Goal: Check status: Check status

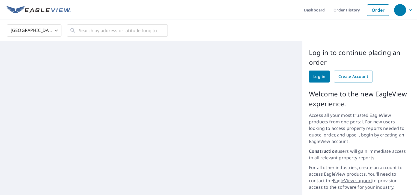
click at [313, 75] on span "Log in" at bounding box center [319, 76] width 12 height 7
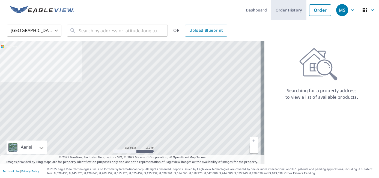
click at [287, 11] on link "Order History" at bounding box center [288, 10] width 35 height 20
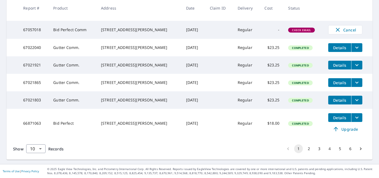
scroll to position [198, 0]
click at [338, 99] on td "Details" at bounding box center [348, 99] width 49 height 17
click at [306, 153] on button "2" at bounding box center [308, 148] width 9 height 9
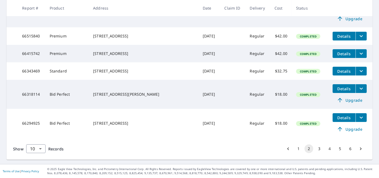
scroll to position [226, 0]
click at [295, 149] on button "1" at bounding box center [298, 148] width 9 height 9
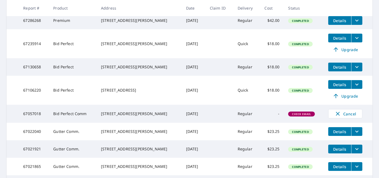
scroll to position [119, 0]
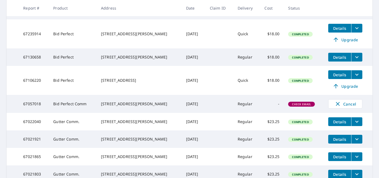
click at [355, 122] on icon "filesDropdownBtn-67022040" at bounding box center [356, 122] width 3 height 2
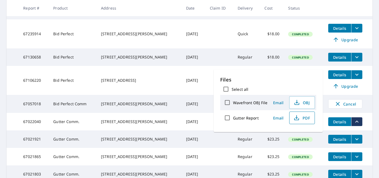
click at [305, 116] on span "PDF" at bounding box center [301, 117] width 17 height 7
